Goal: Navigation & Orientation: Find specific page/section

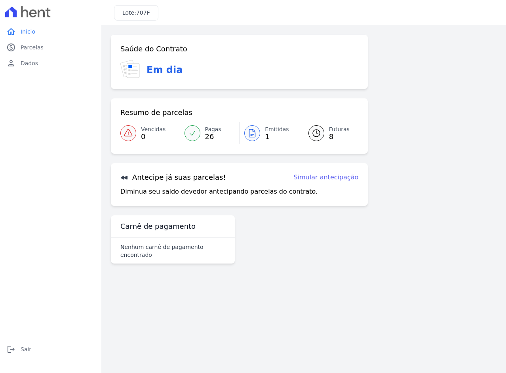
click at [261, 138] on link "Emitidas 1" at bounding box center [268, 133] width 59 height 22
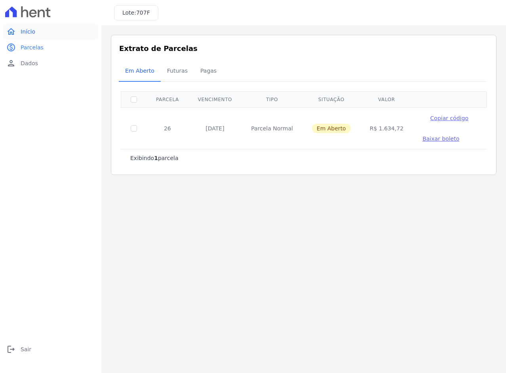
click at [29, 34] on span "Início" at bounding box center [28, 32] width 15 height 8
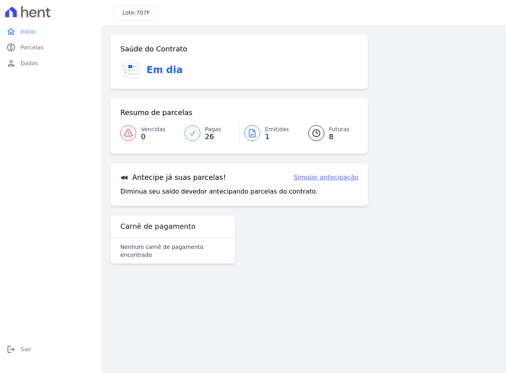
click at [138, 129] on link "Vencidas 0" at bounding box center [149, 133] width 59 height 22
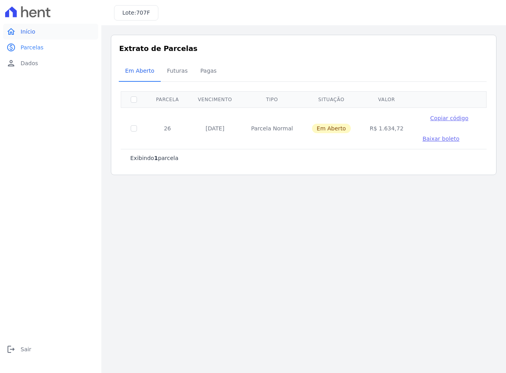
click at [38, 30] on link "home Início" at bounding box center [50, 32] width 95 height 16
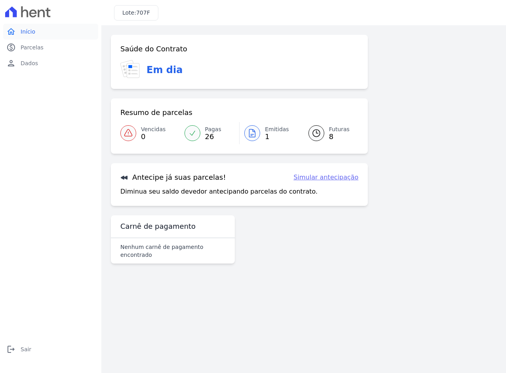
click at [25, 36] on link "home Início" at bounding box center [50, 32] width 95 height 16
click at [27, 51] on span "Parcelas" at bounding box center [32, 48] width 23 height 8
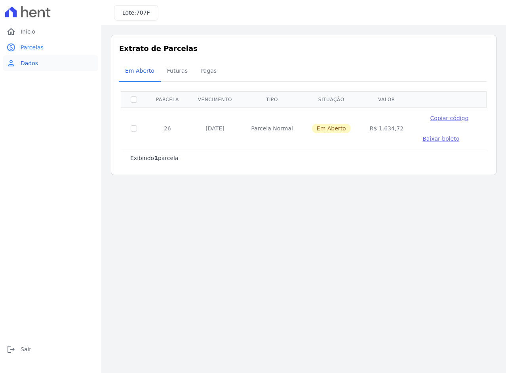
click at [34, 63] on span "Dados" at bounding box center [29, 63] width 17 height 8
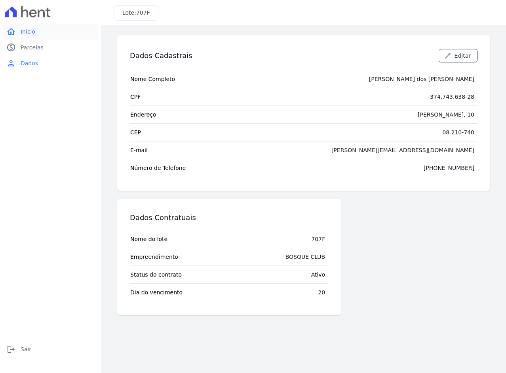
click at [26, 30] on span "Início" at bounding box center [28, 32] width 15 height 8
